Goal: Transaction & Acquisition: Purchase product/service

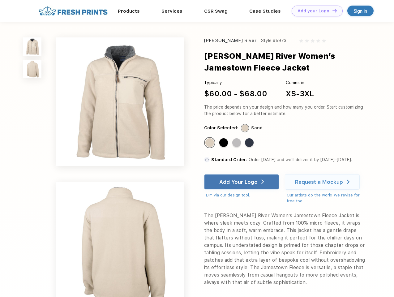
click at [315, 11] on link "Add your Logo Design Tool" at bounding box center [317, 11] width 51 height 11
click at [0, 0] on div "Design Tool" at bounding box center [0, 0] width 0 height 0
click at [332, 11] on link "Add your Logo Design Tool" at bounding box center [317, 11] width 51 height 11
click at [33, 46] on img at bounding box center [32, 46] width 18 height 18
click at [33, 69] on img at bounding box center [32, 69] width 18 height 18
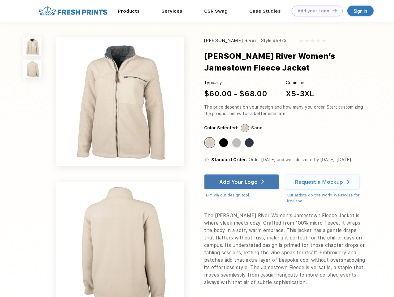
click at [210, 143] on div "Standard Color" at bounding box center [210, 142] width 9 height 9
click at [224, 143] on div "Standard Color" at bounding box center [223, 142] width 9 height 9
click at [237, 143] on div "Standard Color" at bounding box center [236, 142] width 9 height 9
click at [250, 143] on div "Standard Color" at bounding box center [249, 142] width 9 height 9
click at [242, 182] on div "Add Your Logo" at bounding box center [238, 182] width 38 height 6
